Goal: Transaction & Acquisition: Purchase product/service

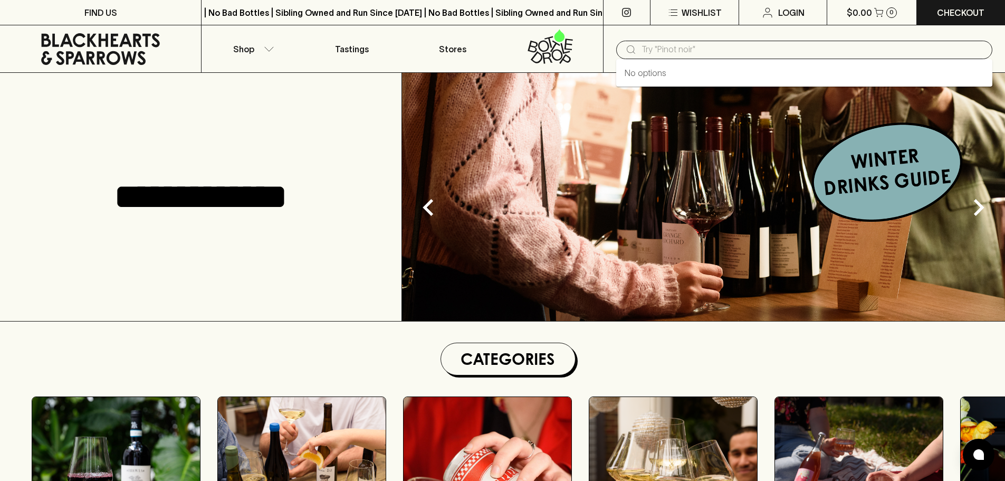
type input "[PERSON_NAME] & Minini Frappello Frappato Blend 2023"
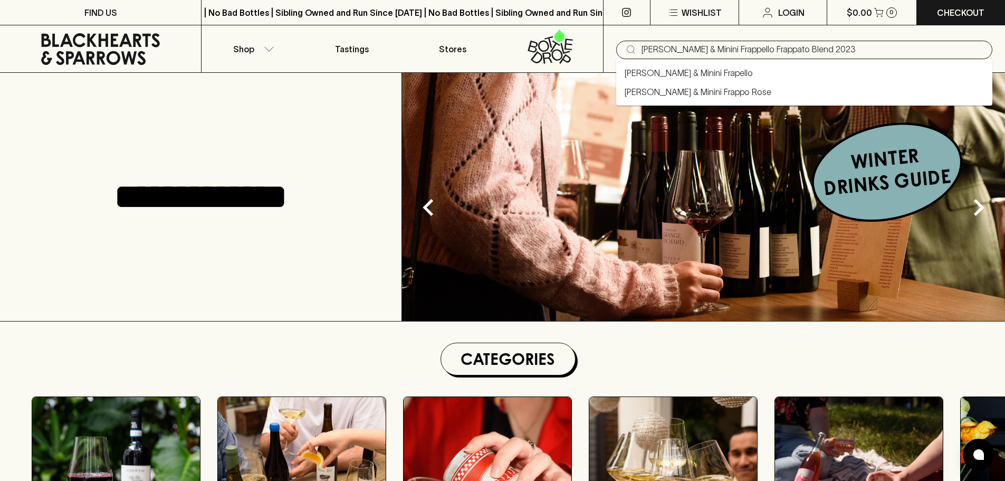
click at [681, 74] on link "[PERSON_NAME] & Minini Frapello" at bounding box center [689, 73] width 128 height 13
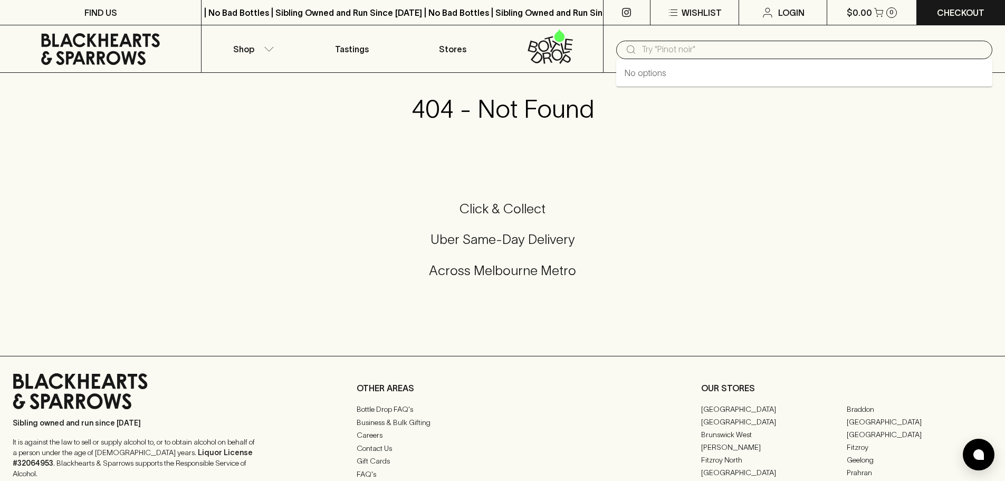
click at [709, 58] on input "text" at bounding box center [813, 49] width 343 height 17
paste input "[PERSON_NAME] & Minini Frappello Frappato Blend 2023"
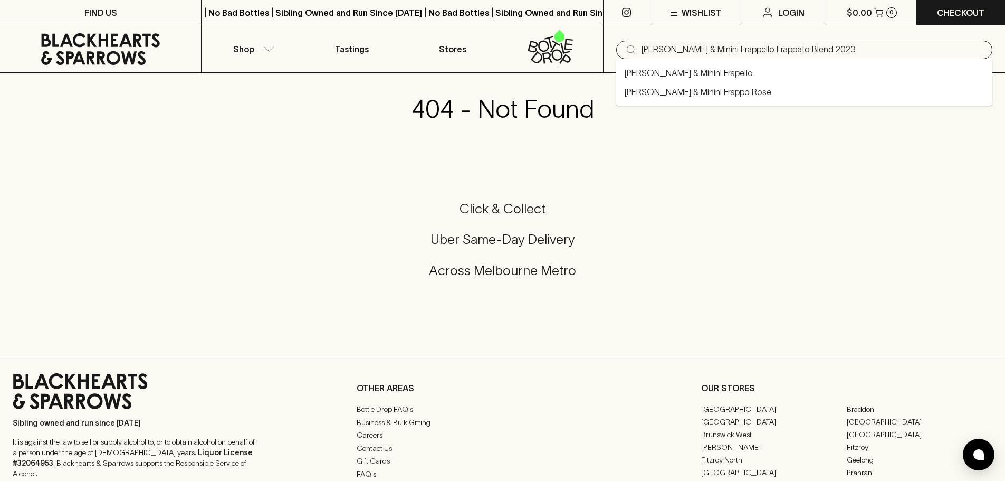
click at [699, 72] on link "[PERSON_NAME] & Minini Frapello" at bounding box center [689, 73] width 128 height 13
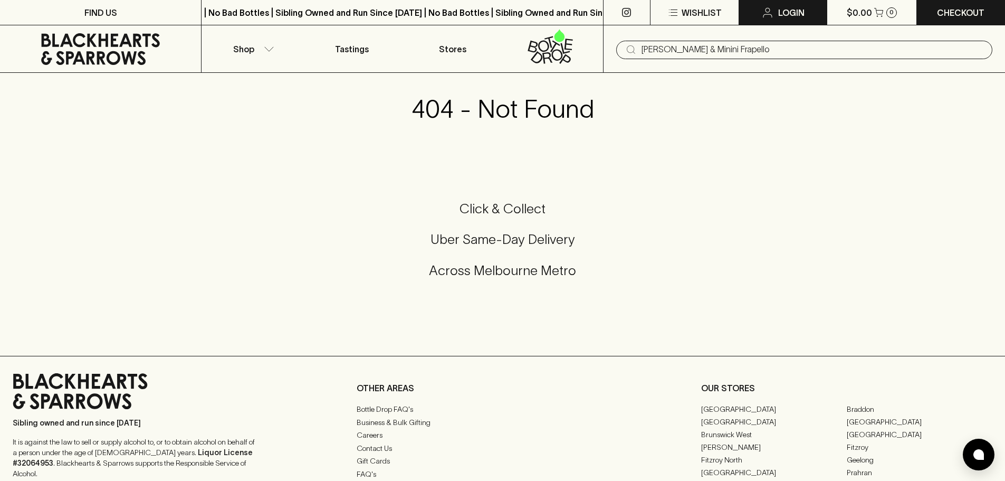
type input "[PERSON_NAME] & Minini Frapello"
click at [132, 42] on icon at bounding box center [100, 49] width 185 height 32
